Goal: Task Accomplishment & Management: Manage account settings

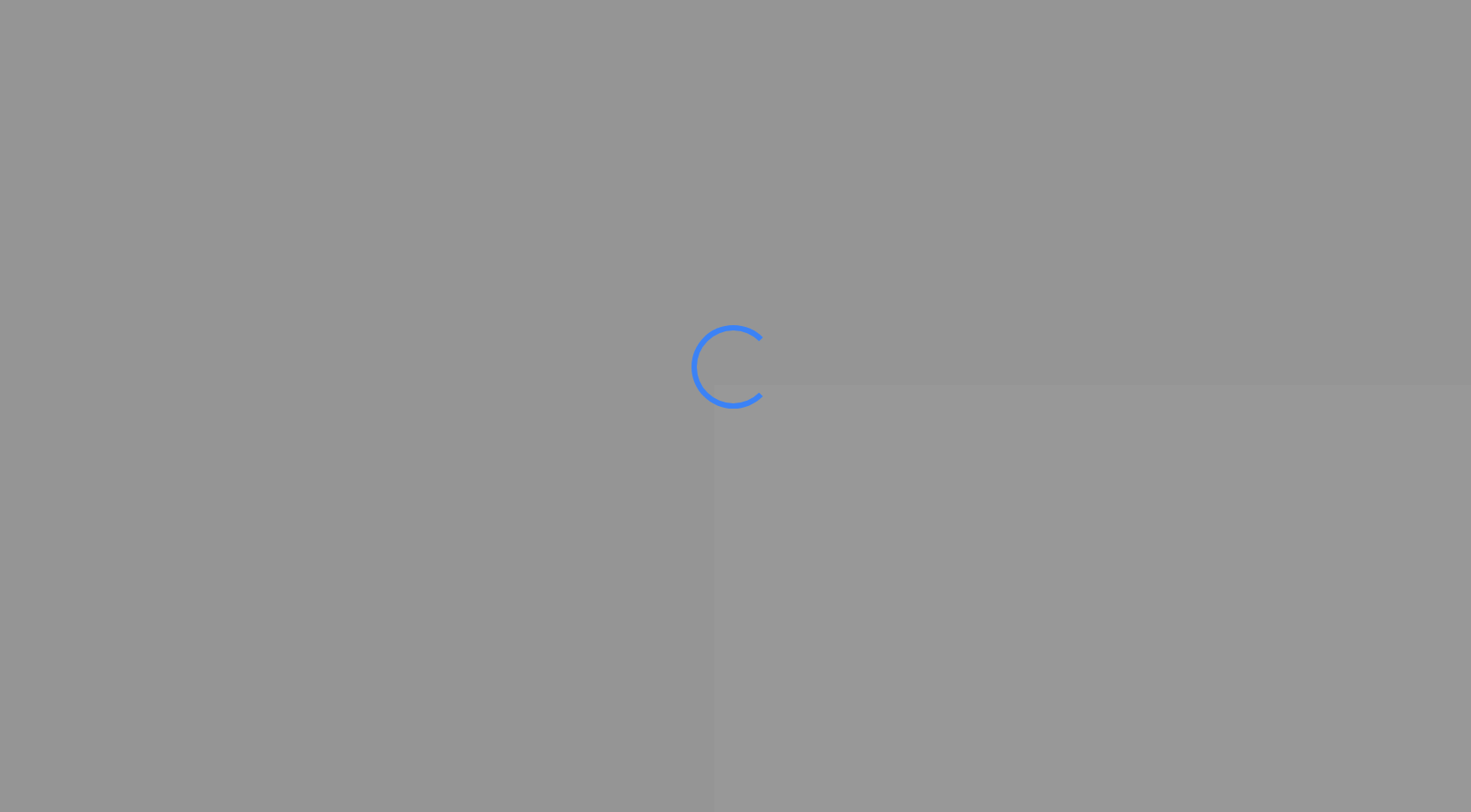
click at [282, 418] on ms-splash-screen at bounding box center [736, 406] width 1471 height 812
drag, startPoint x: 246, startPoint y: 113, endPoint x: 215, endPoint y: 90, distance: 38.6
click at [238, 111] on ms-splash-screen at bounding box center [736, 406] width 1471 height 812
click at [302, 169] on ms-splash-screen at bounding box center [736, 406] width 1471 height 812
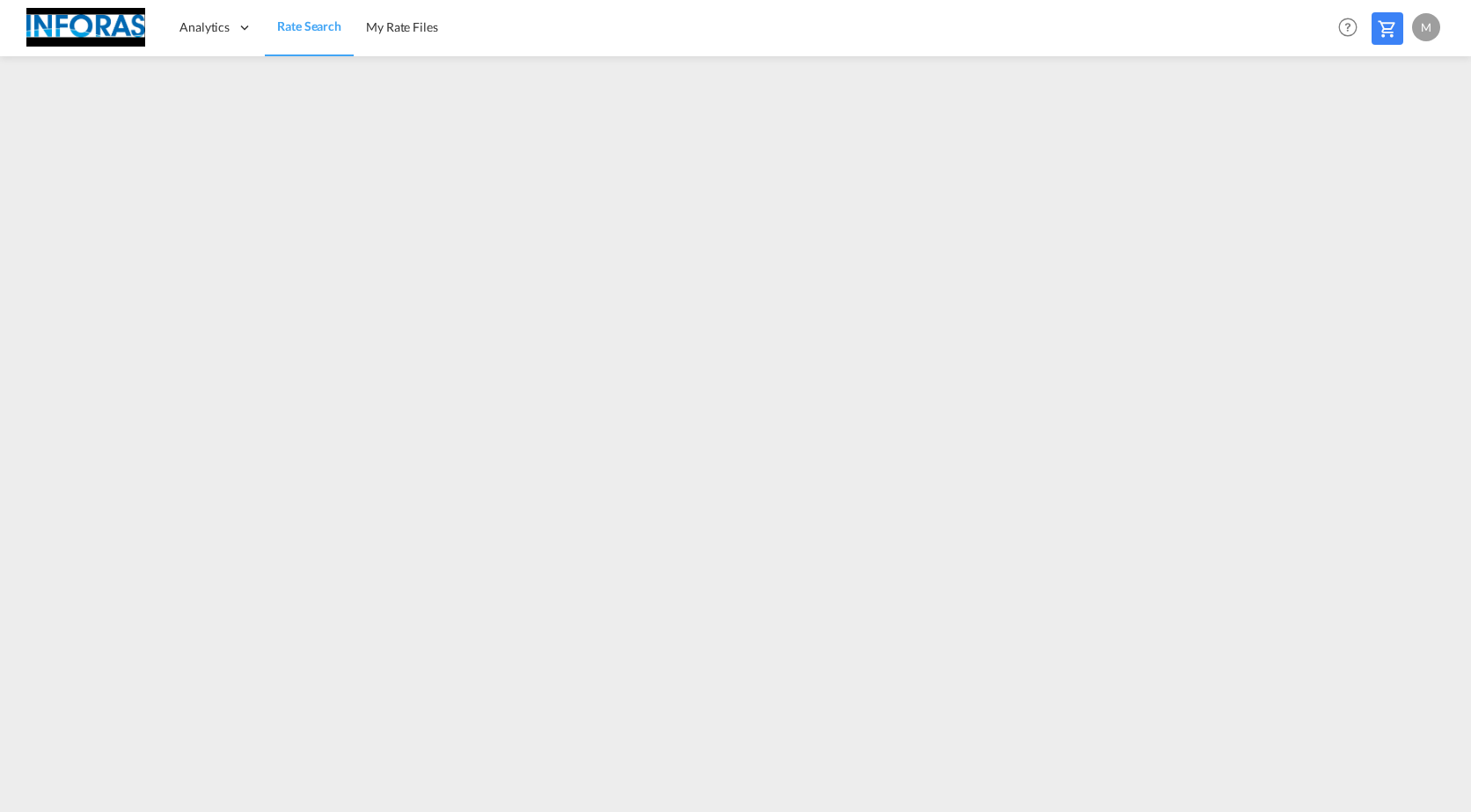
click at [1423, 25] on div "M" at bounding box center [1425, 27] width 28 height 28
click at [1390, 80] on button "My Profile" at bounding box center [1405, 77] width 114 height 35
